Goal: Information Seeking & Learning: Learn about a topic

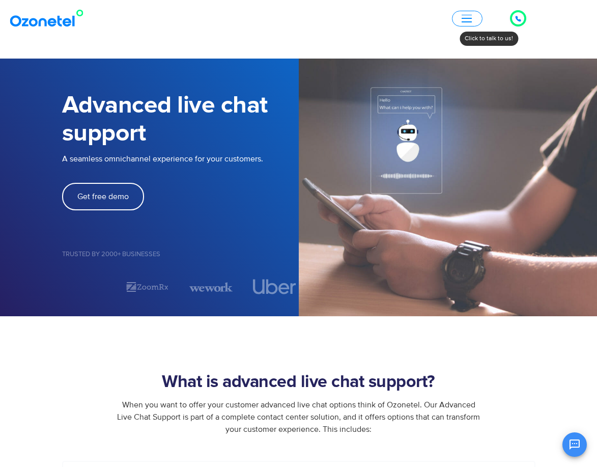
click at [516, 18] on icon at bounding box center [518, 19] width 6 height 6
